Goal: Information Seeking & Learning: Find specific fact

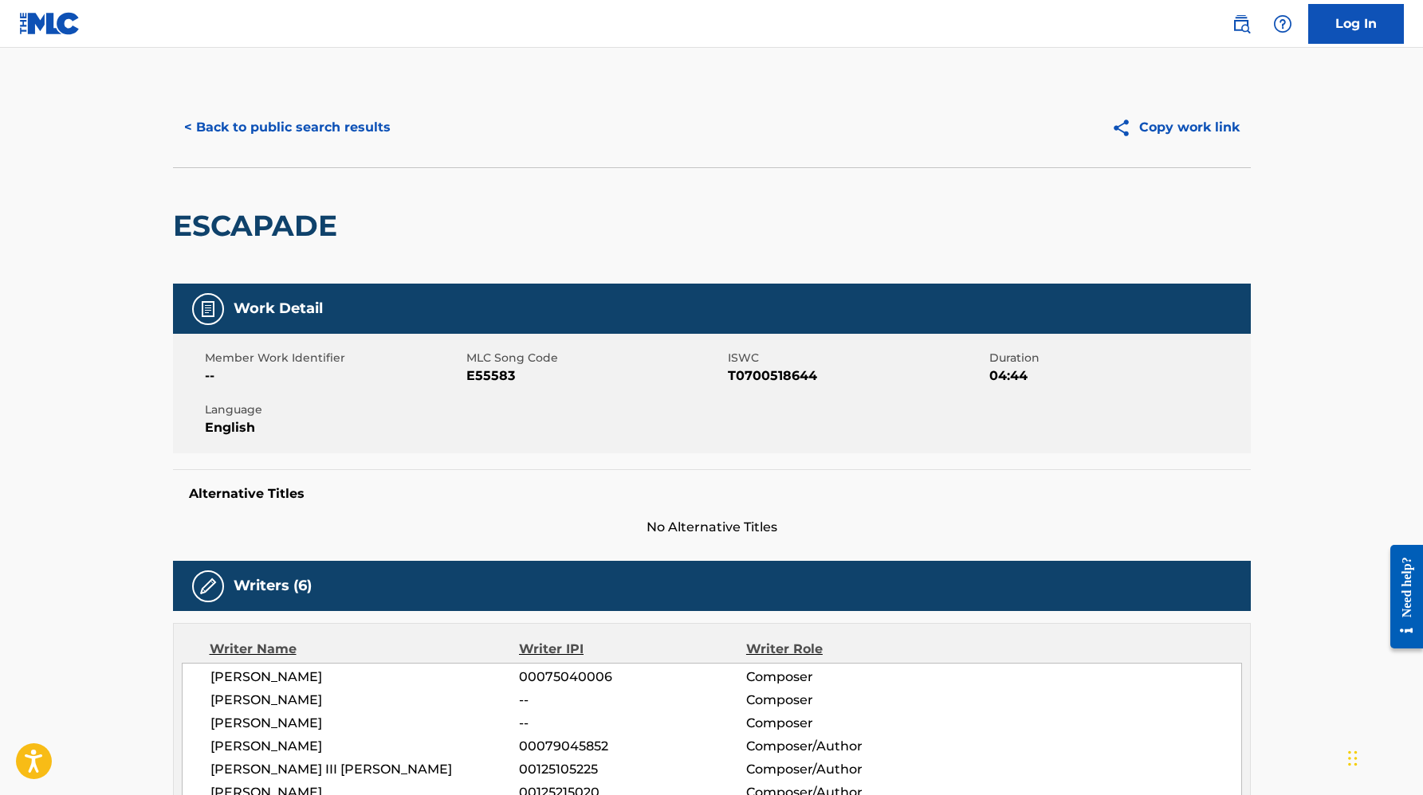
click at [347, 107] on div "< Back to public search results Copy work link" at bounding box center [711, 128] width 1077 height 80
click at [347, 131] on button "< Back to public search results" at bounding box center [287, 128] width 229 height 40
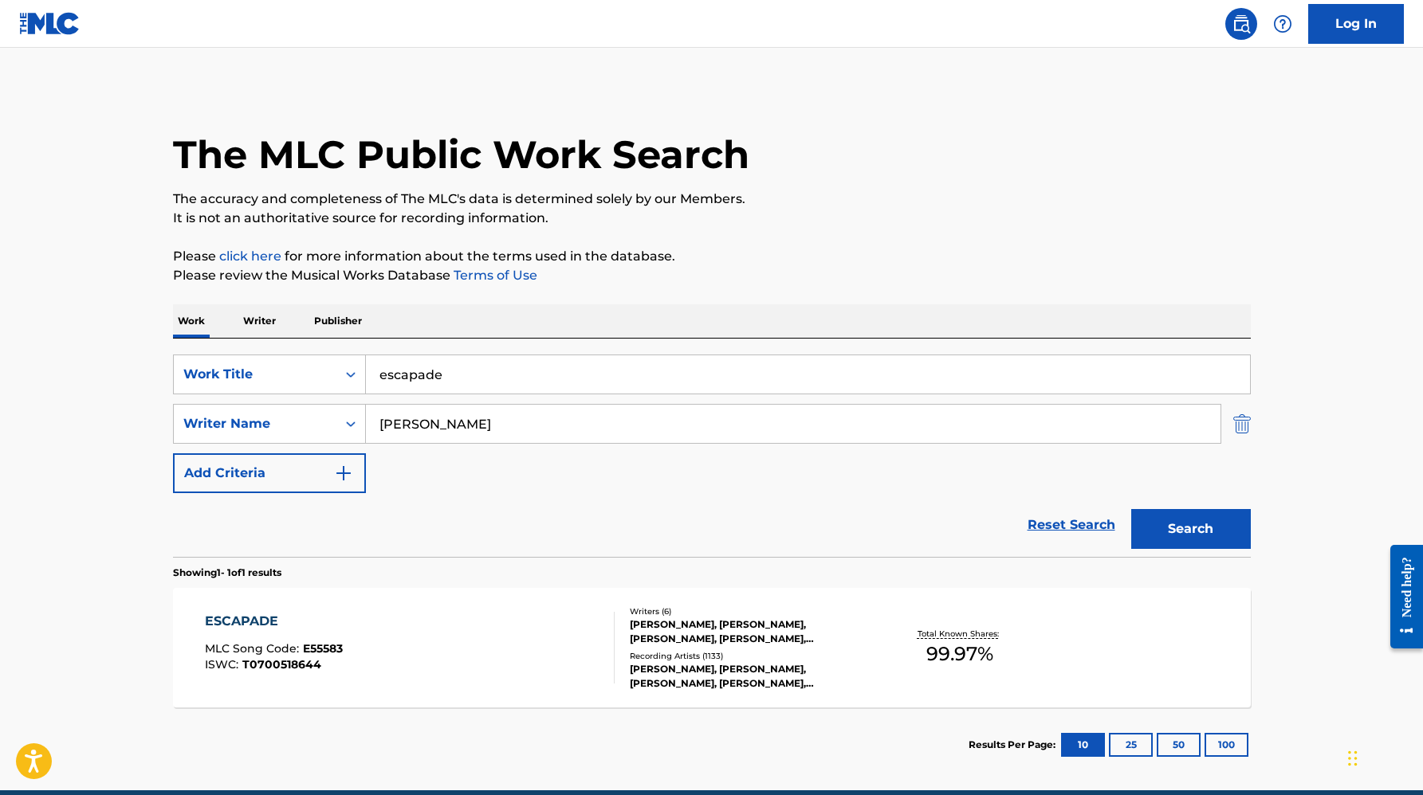
click at [1234, 428] on img "Search Form" at bounding box center [1242, 424] width 18 height 40
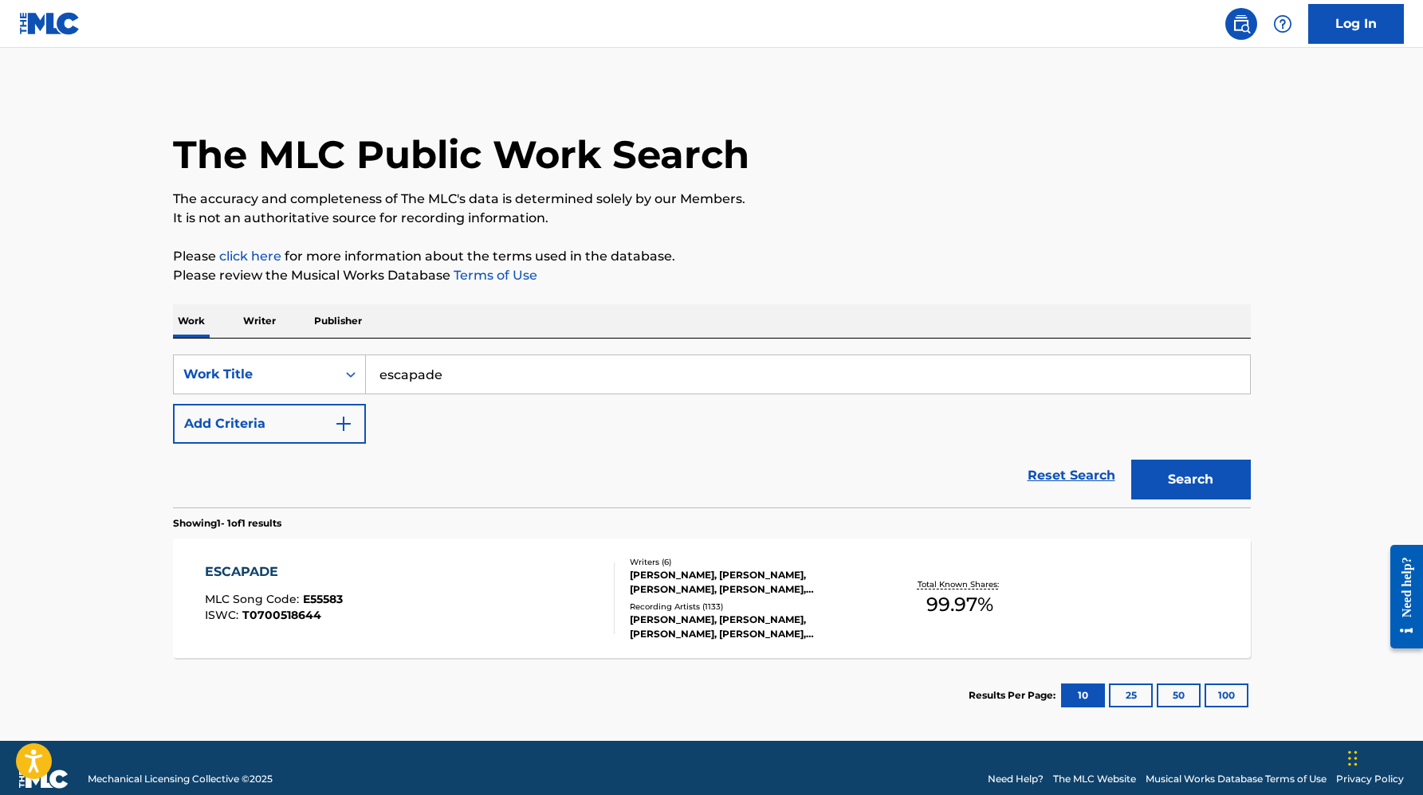
drag, startPoint x: 476, startPoint y: 371, endPoint x: 167, endPoint y: 329, distance: 312.1
click at [167, 338] on div "The MLC Public Work Search The accuracy and completeness of The MLC's data is d…" at bounding box center [712, 411] width 1116 height 646
paste input "orquesta revolucion"
type input "orquesta revolucion"
click at [1131, 460] on button "Search" at bounding box center [1191, 480] width 120 height 40
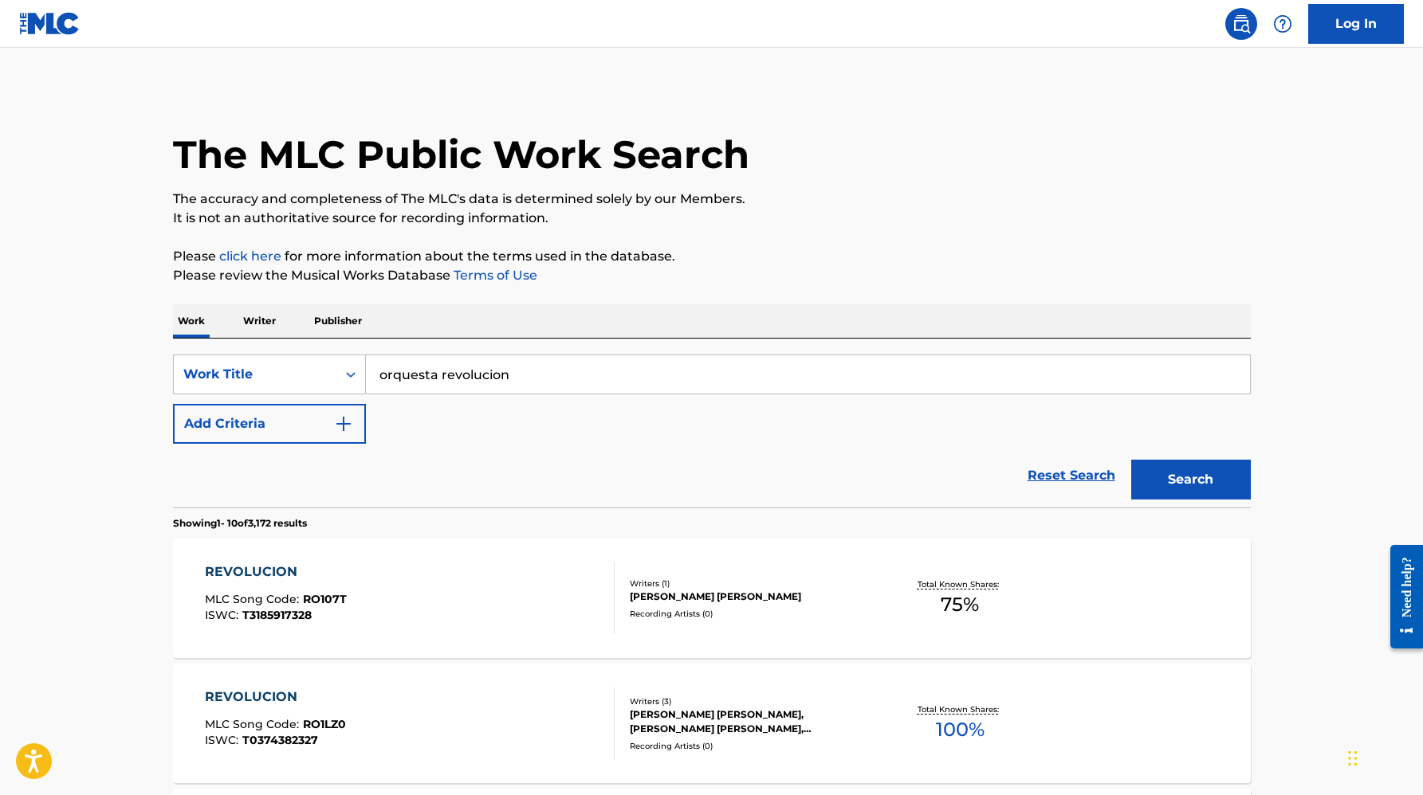
click at [486, 593] on div "REVOLUCION MLC Song Code : RO107T ISWC : T3185917328" at bounding box center [410, 599] width 410 height 72
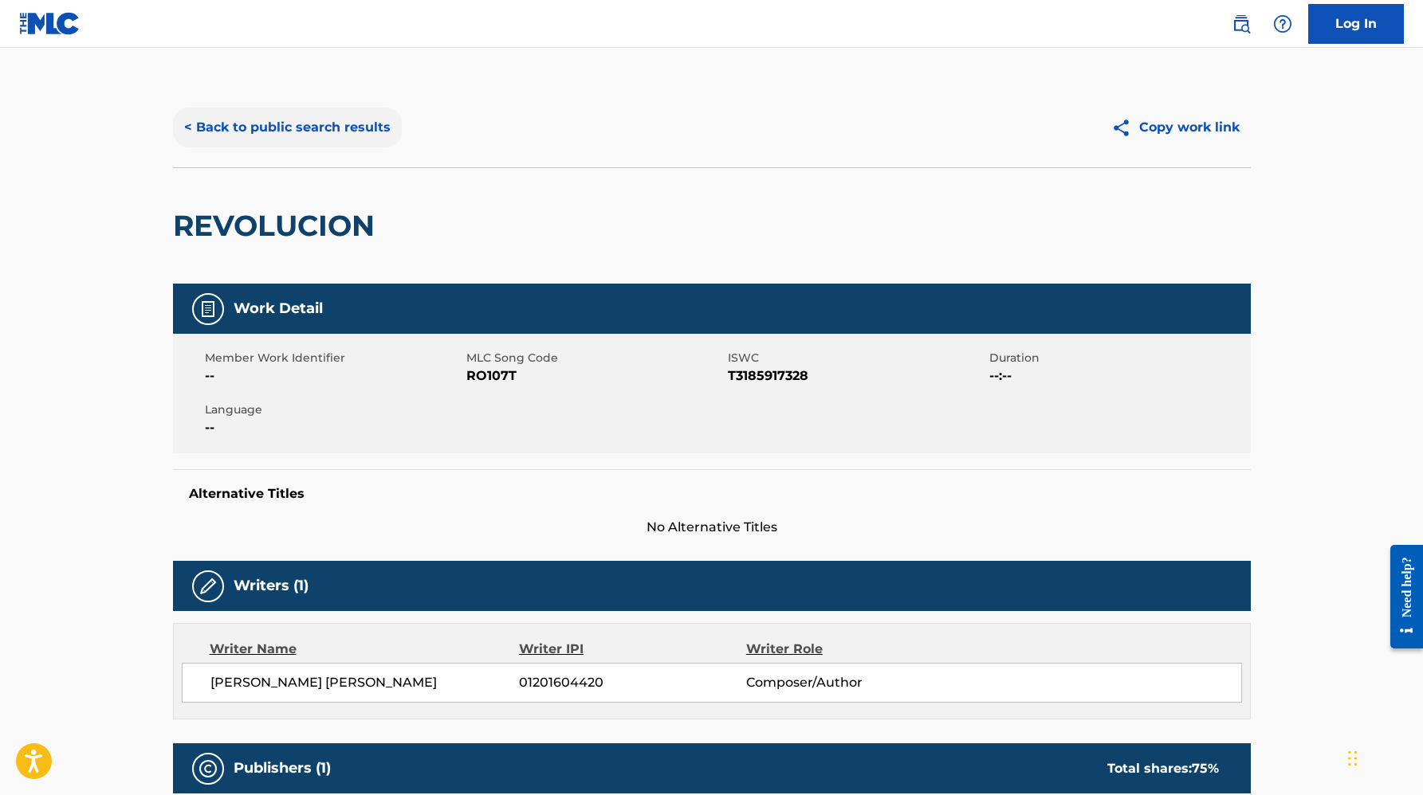
click at [240, 124] on button "< Back to public search results" at bounding box center [287, 128] width 229 height 40
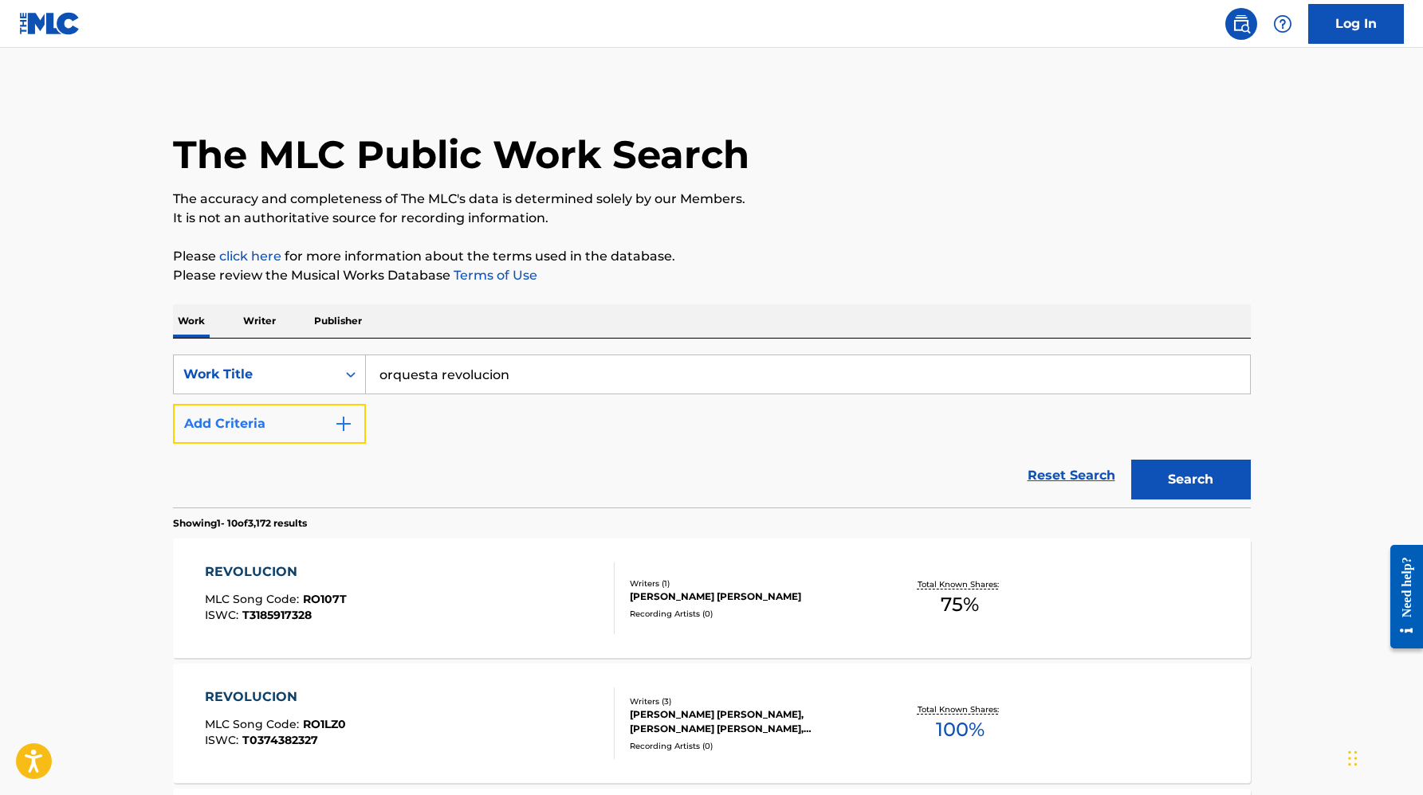
click at [297, 434] on button "Add Criteria" at bounding box center [269, 424] width 193 height 40
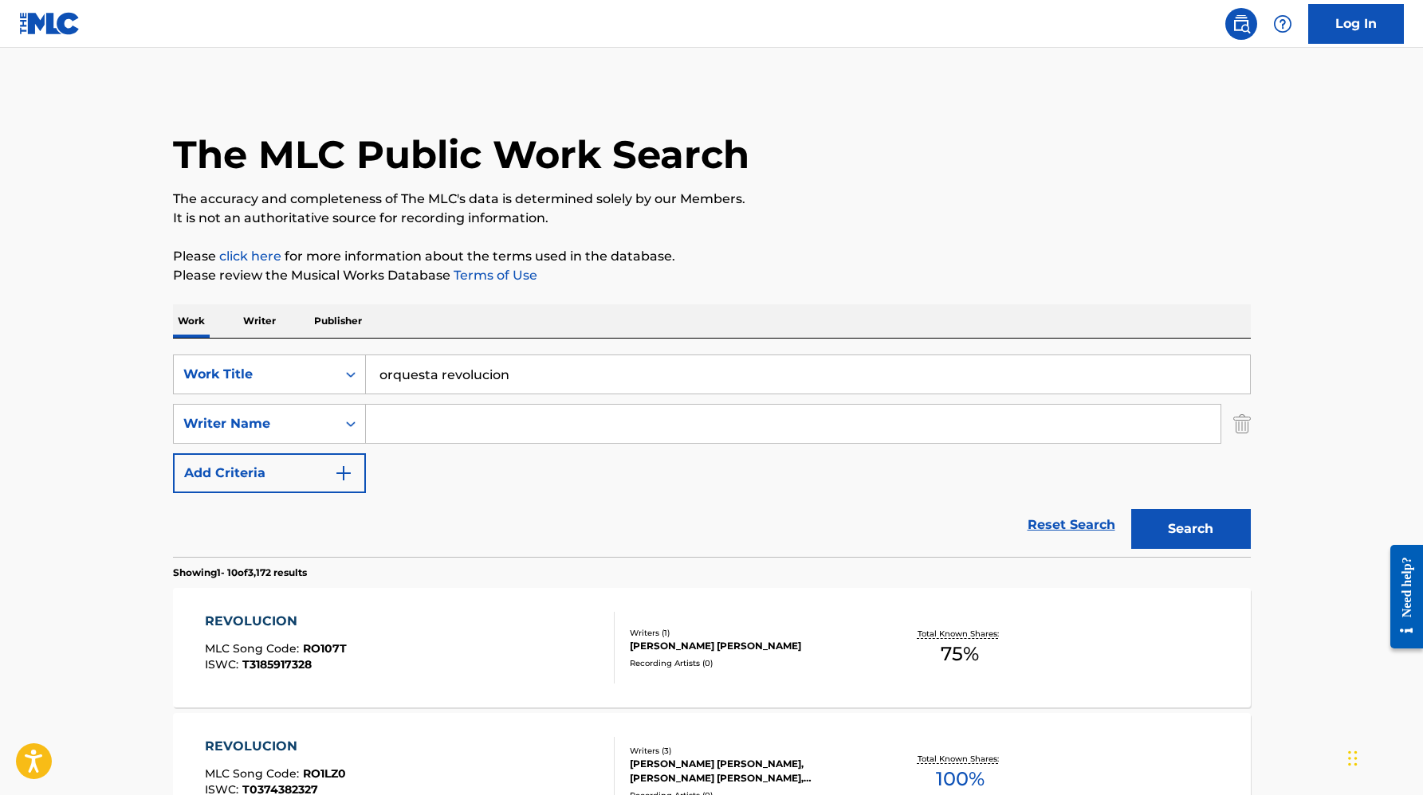
click at [534, 410] on input "Search Form" at bounding box center [793, 424] width 854 height 38
type input "[PERSON_NAME]"
click at [1131, 509] on button "Search" at bounding box center [1191, 529] width 120 height 40
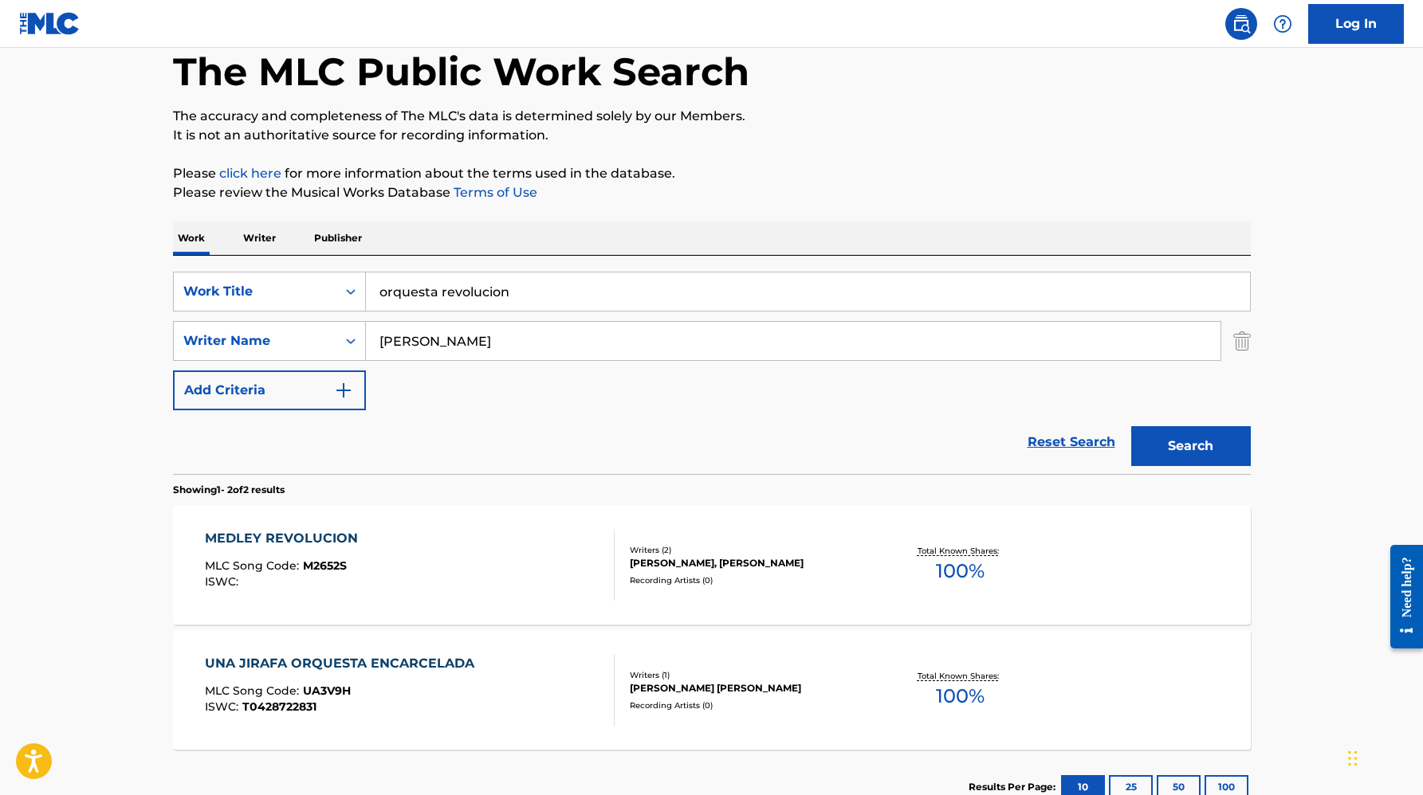
scroll to position [85, 0]
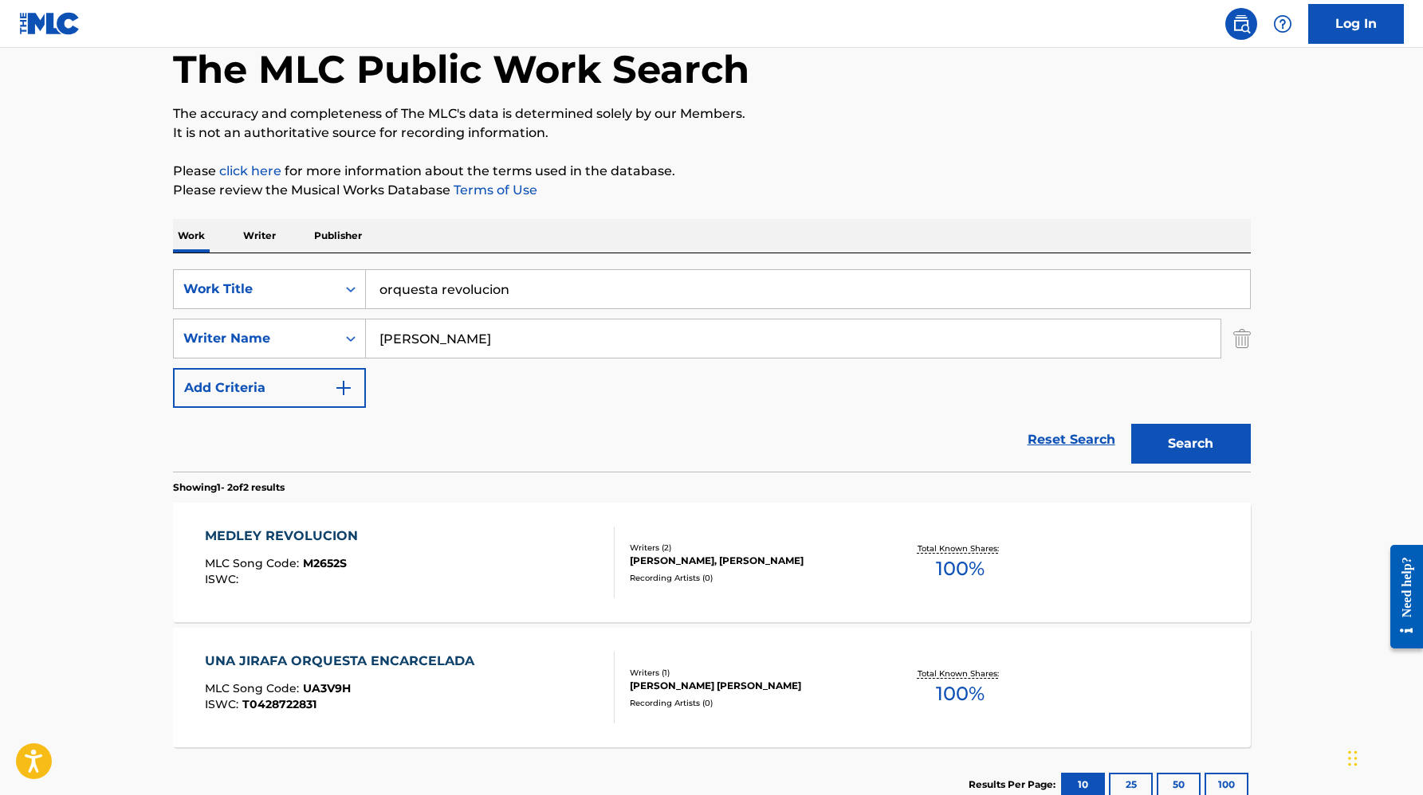
click at [525, 568] on div "MEDLEY REVOLUCION MLC Song Code : M2652S ISWC :" at bounding box center [410, 563] width 410 height 72
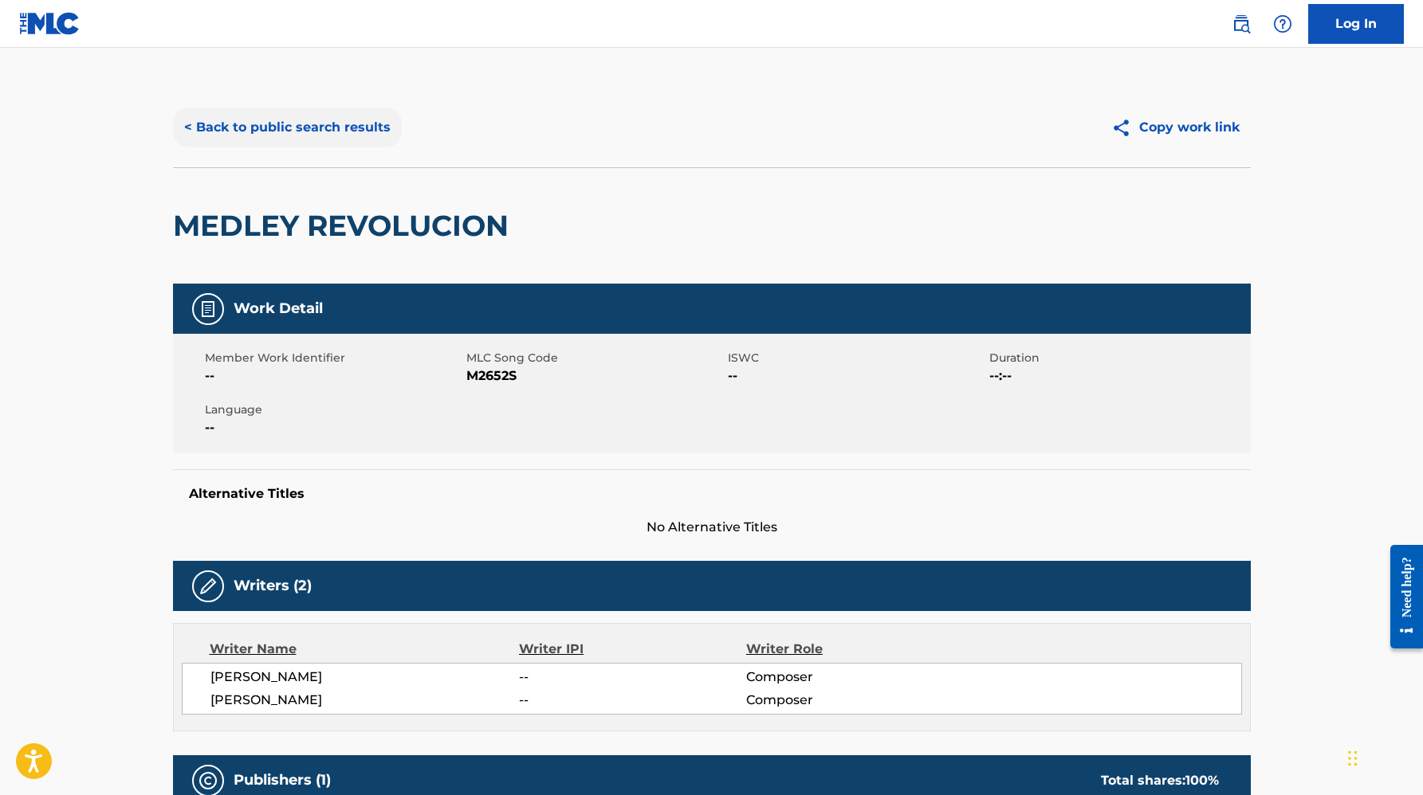
click at [296, 118] on button "< Back to public search results" at bounding box center [287, 128] width 229 height 40
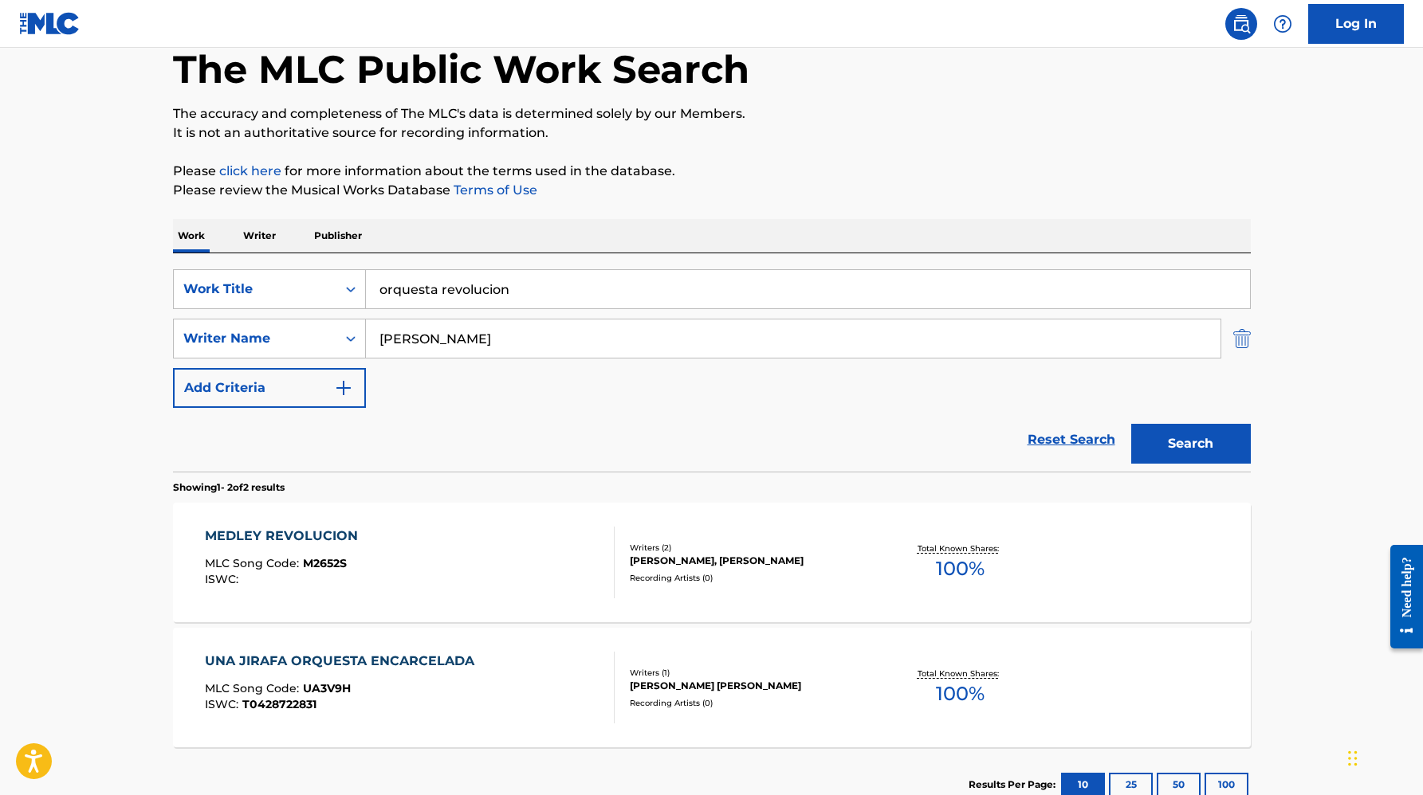
click at [1243, 331] on img "Search Form" at bounding box center [1242, 339] width 18 height 40
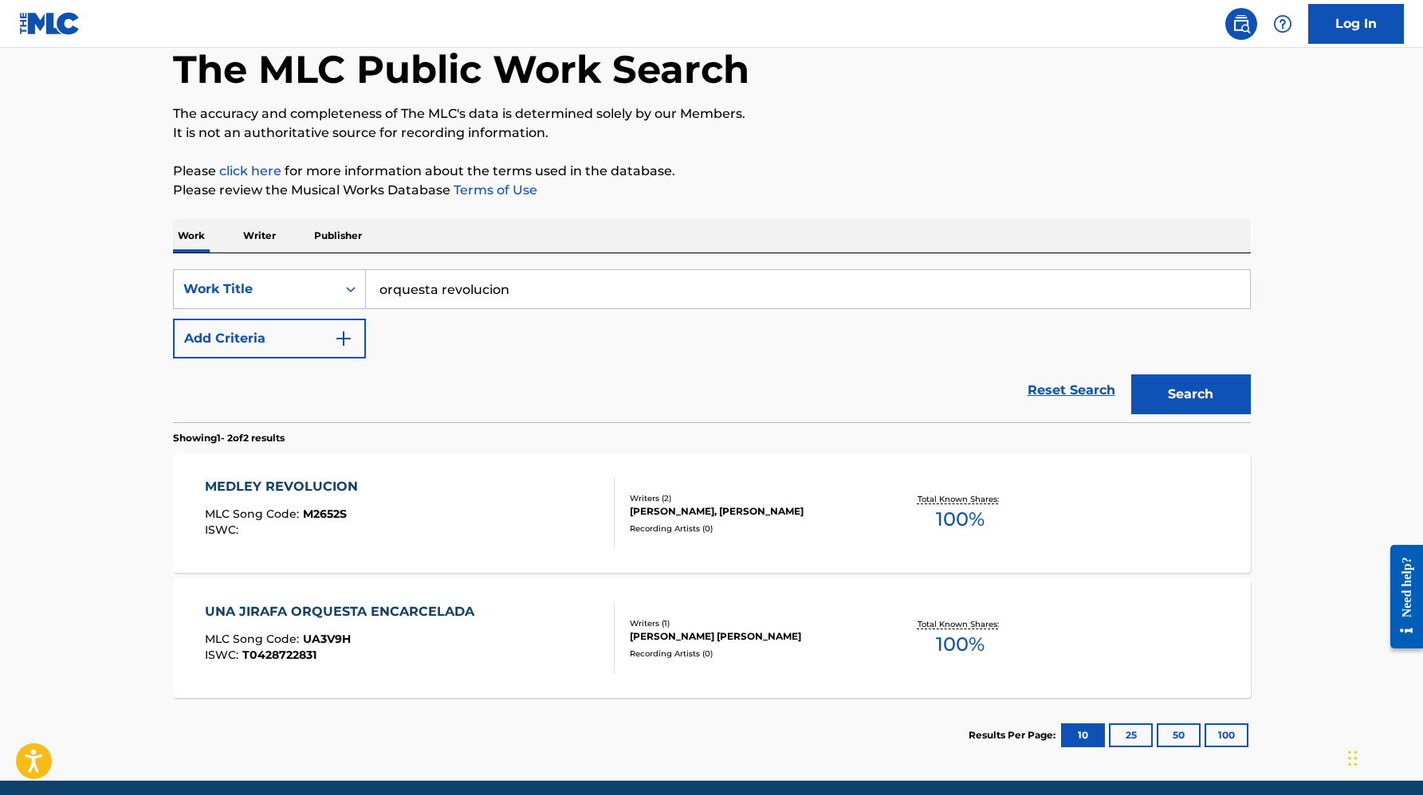
drag, startPoint x: 549, startPoint y: 282, endPoint x: 132, endPoint y: 234, distance: 419.5
click at [132, 234] on main "The MLC Public Work Search The accuracy and completeness of The MLC's data is d…" at bounding box center [711, 372] width 1423 height 818
type input "S.M.O."
click at [1131, 375] on button "Search" at bounding box center [1191, 395] width 120 height 40
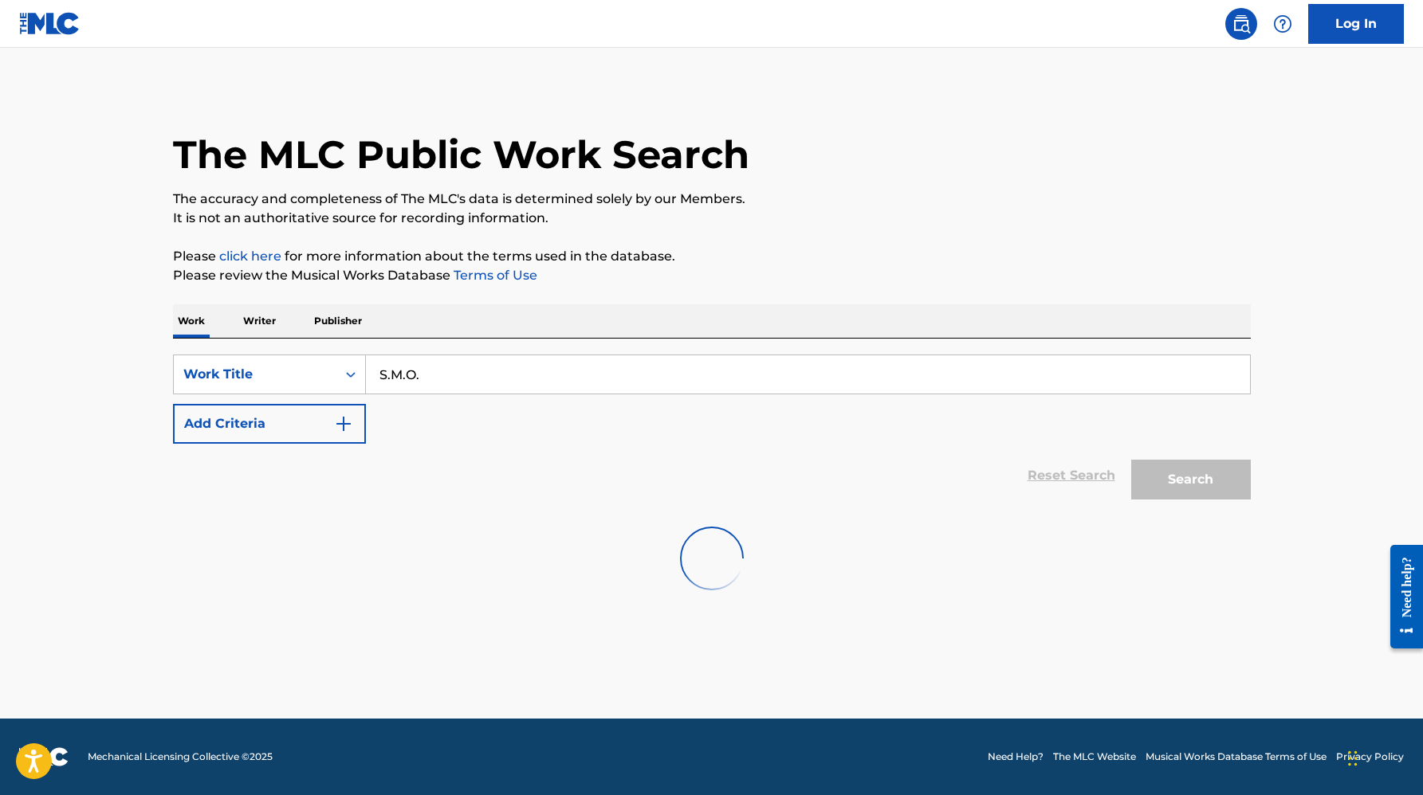
scroll to position [0, 0]
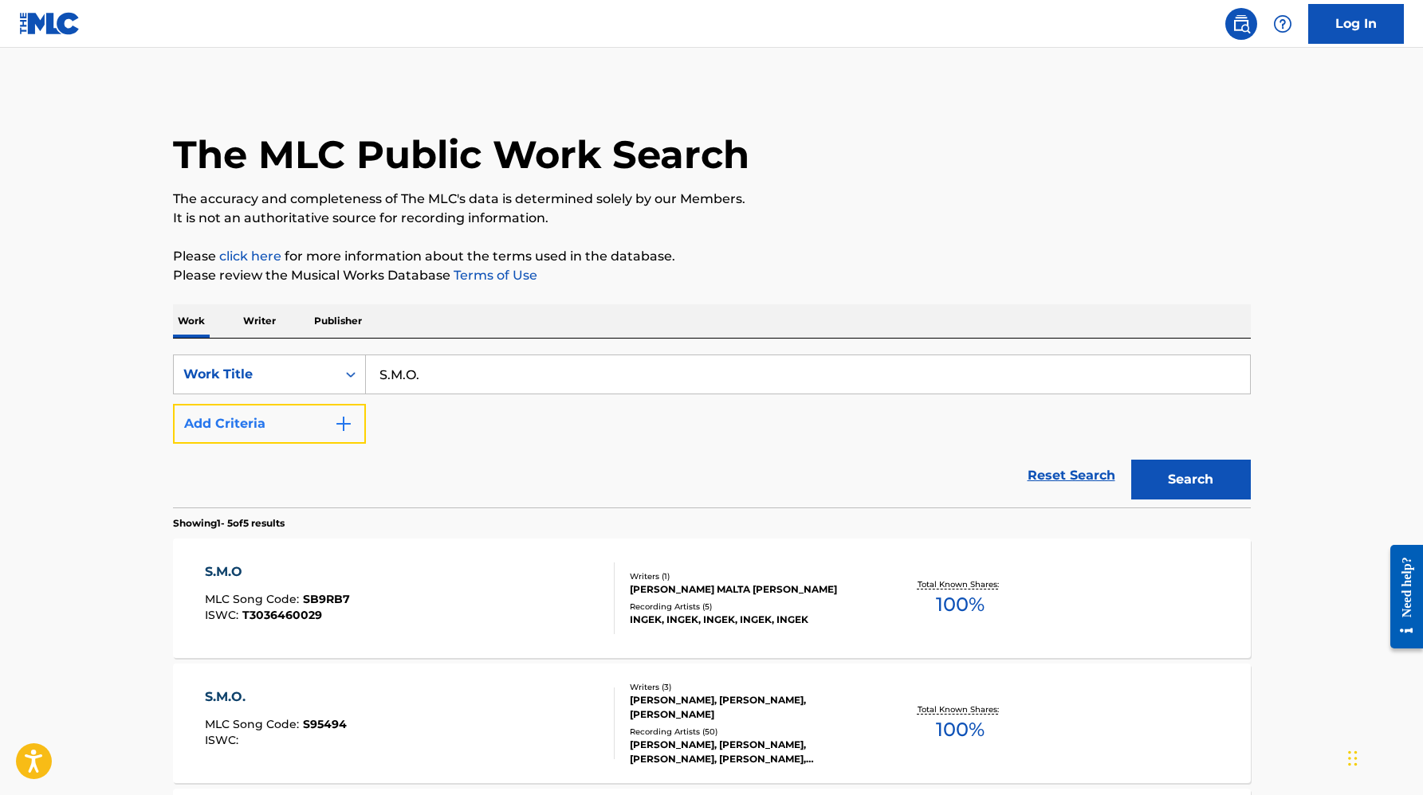
click at [260, 418] on button "Add Criteria" at bounding box center [269, 424] width 193 height 40
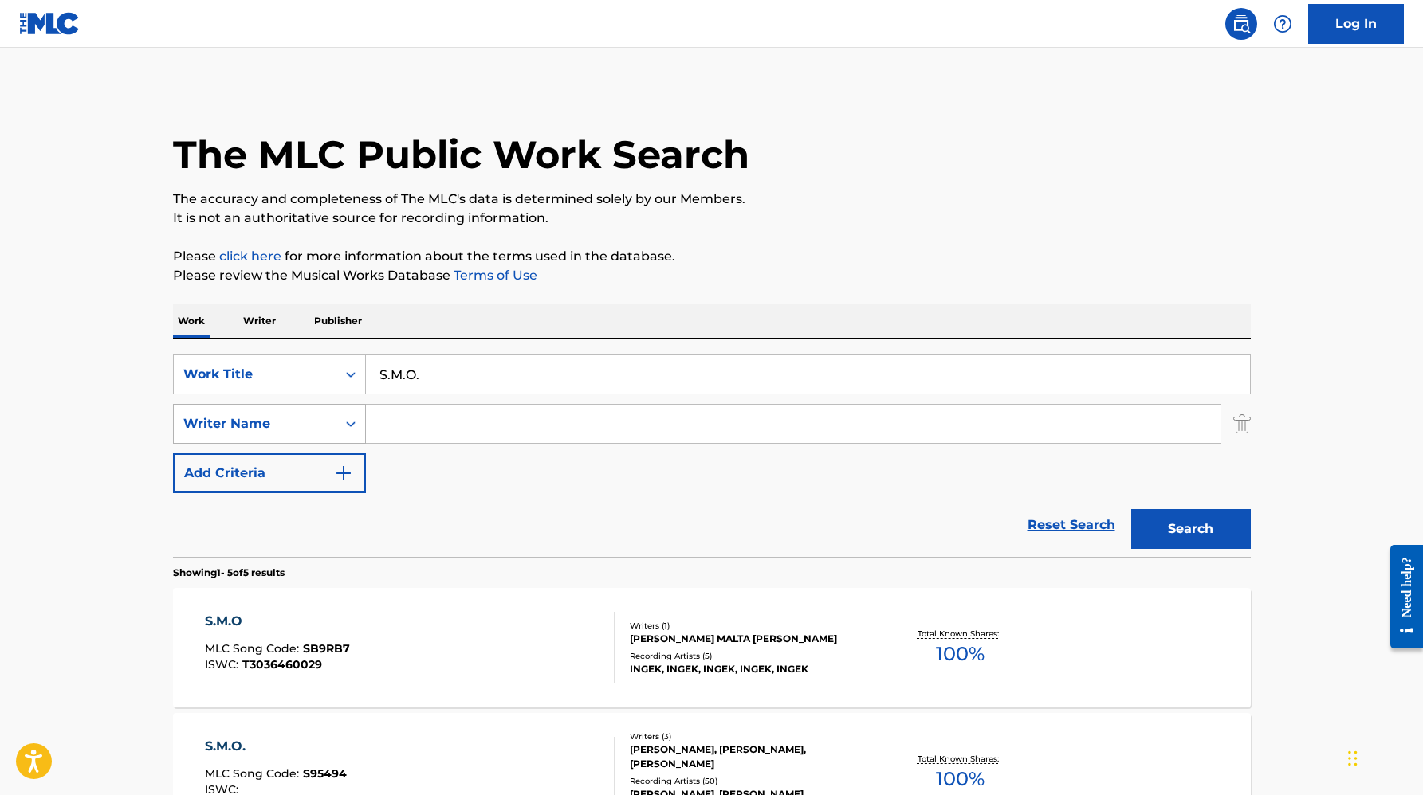
click at [311, 424] on div "Writer Name" at bounding box center [254, 423] width 143 height 19
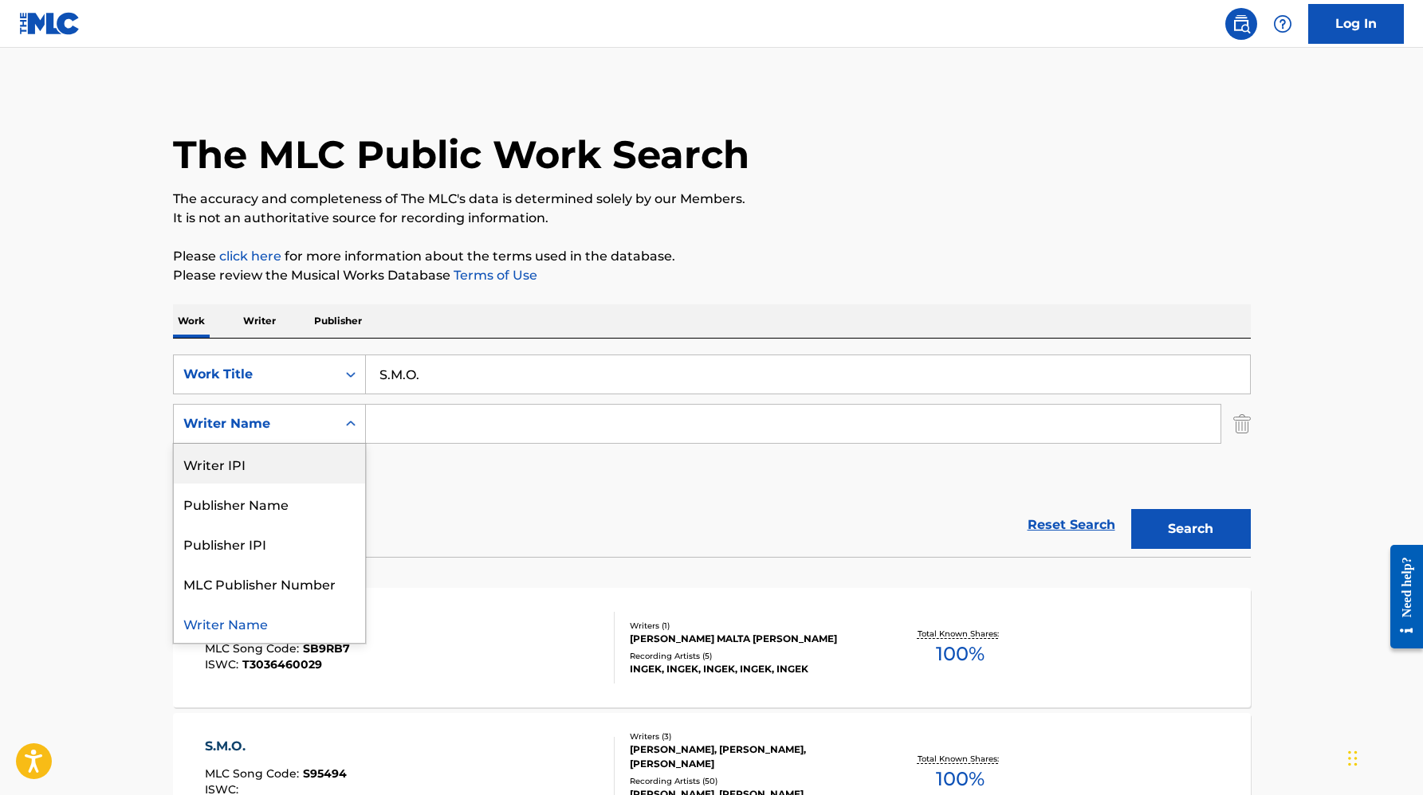
click at [468, 419] on input "Search Form" at bounding box center [793, 424] width 854 height 38
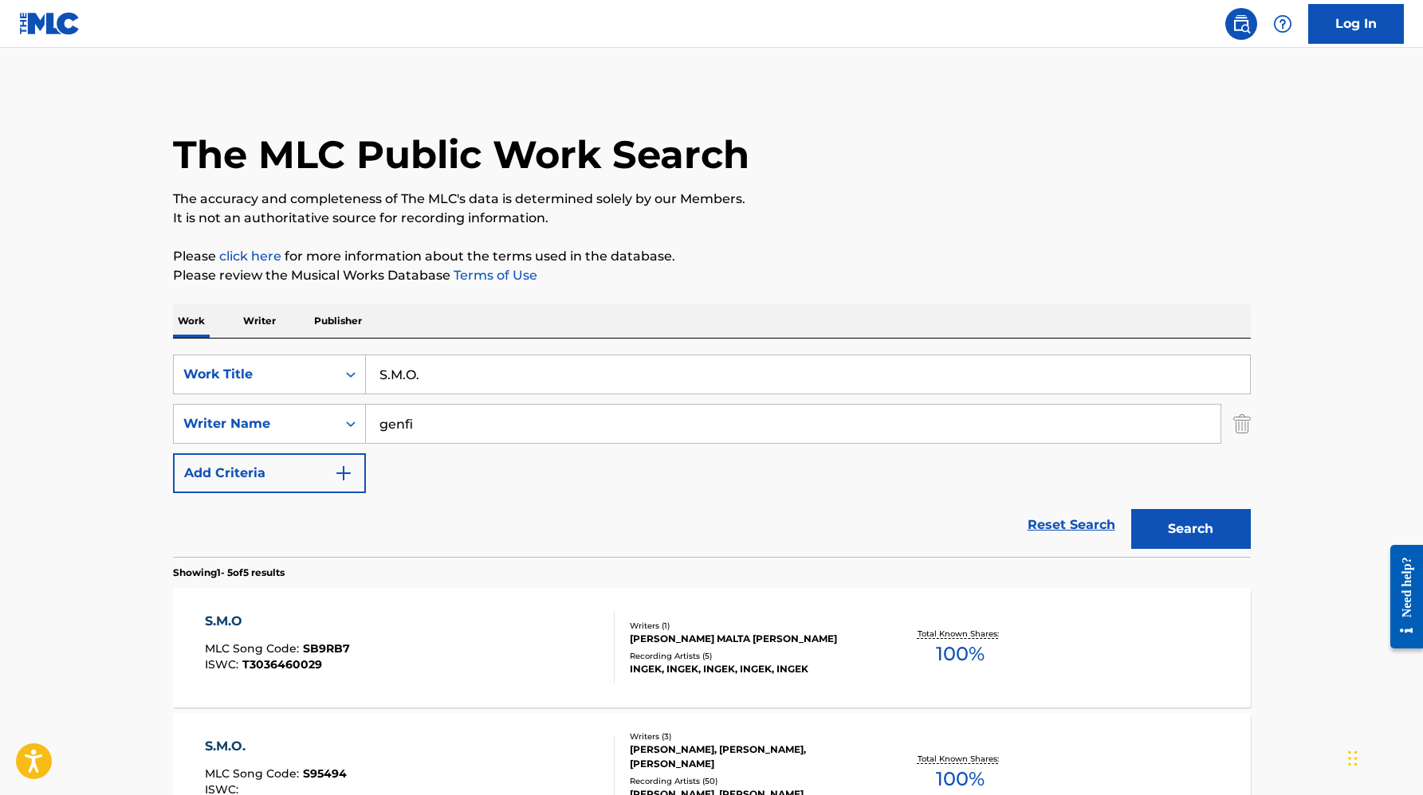
type input "genfi"
click at [1131, 509] on button "Search" at bounding box center [1191, 529] width 120 height 40
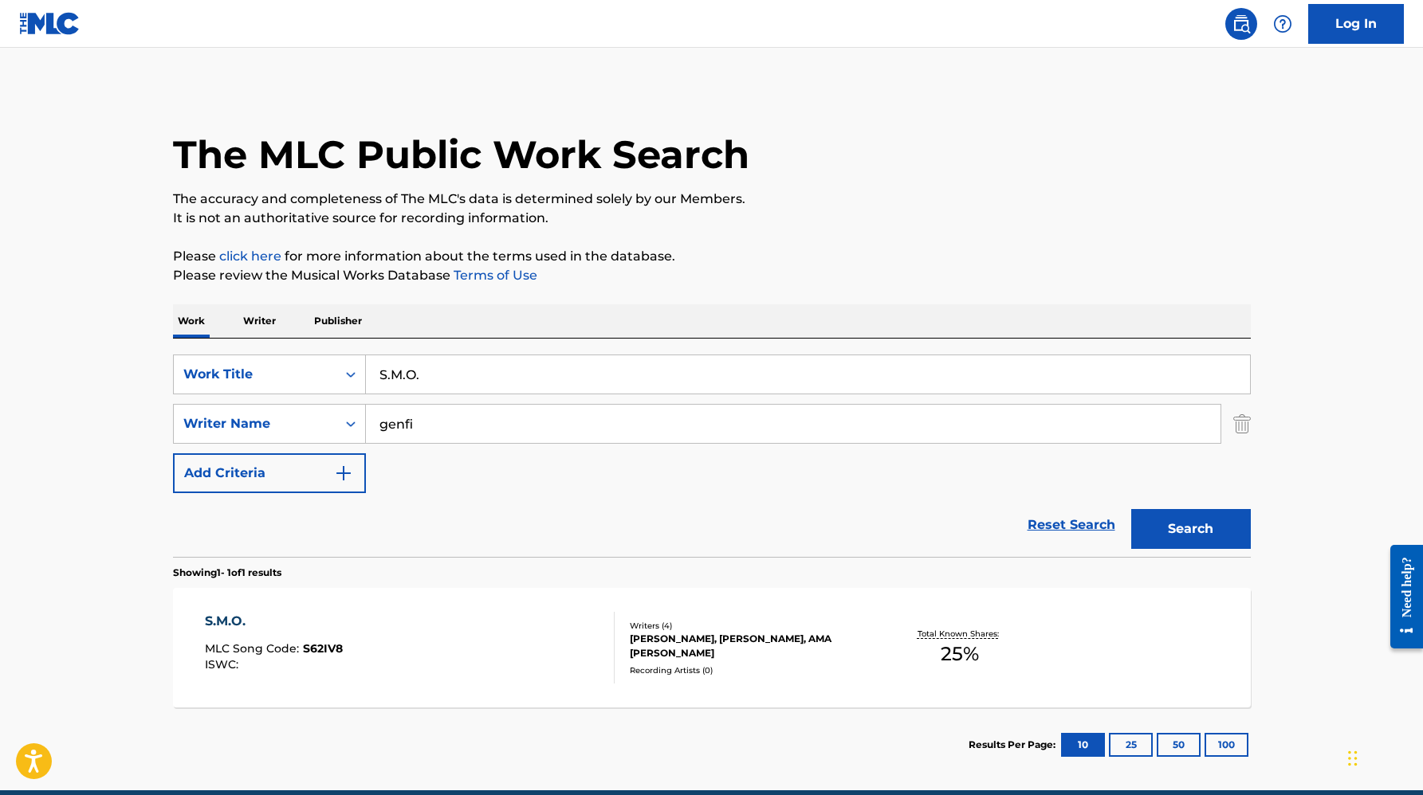
click at [515, 650] on div "S.M.O. MLC Song Code : S62IV8 ISWC :" at bounding box center [410, 648] width 410 height 72
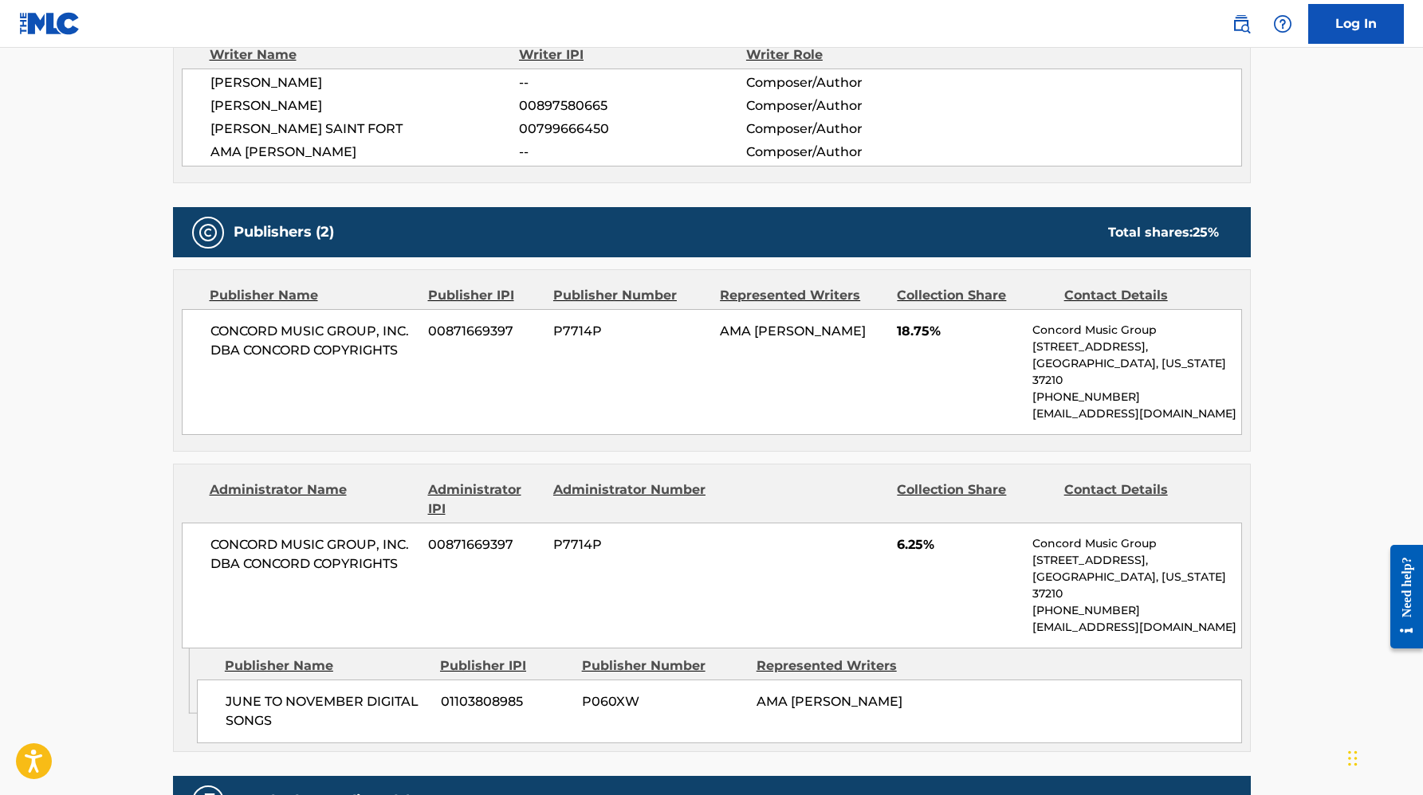
scroll to position [259, 0]
